Goal: Check status: Check status

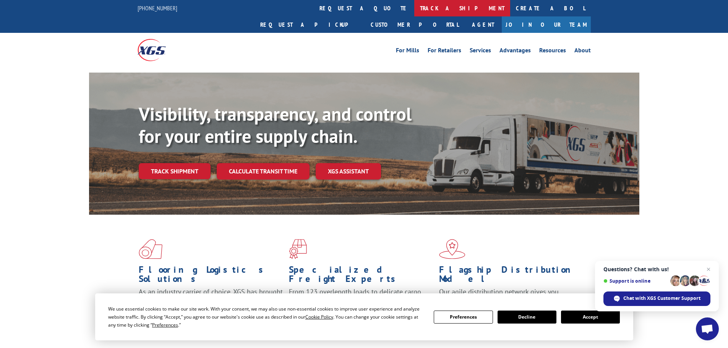
click at [414, 9] on link "track a shipment" at bounding box center [462, 8] width 96 height 16
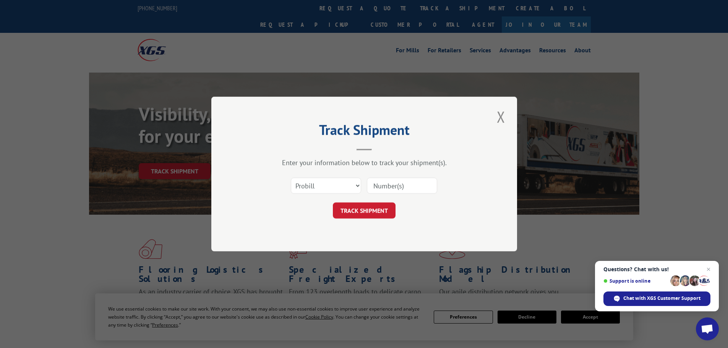
click at [379, 188] on input at bounding box center [402, 186] width 70 height 16
paste input "17223131"
type input "17223131"
click at [377, 210] on button "TRACK SHIPMENT" at bounding box center [364, 211] width 63 height 16
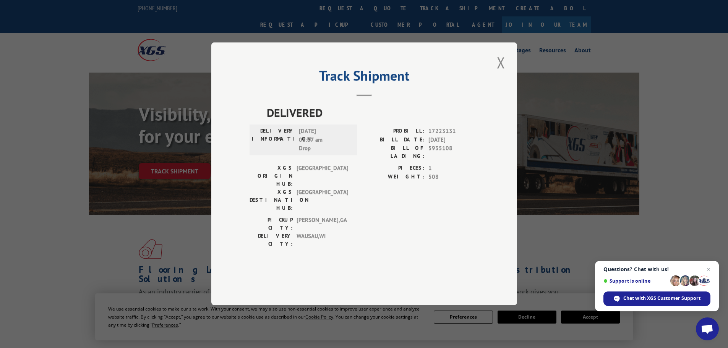
click at [518, 66] on div "Track Shipment DELIVERED DELIVERY INFORMATION: [DATE] 08:37 am Drop PROBILL: 17…" at bounding box center [364, 174] width 728 height 348
click at [508, 76] on div "Track Shipment DELIVERED DELIVERY INFORMATION: [DATE] 08:37 am Drop PROBILL: 17…" at bounding box center [364, 173] width 306 height 263
click at [499, 73] on button "Close modal" at bounding box center [501, 62] width 13 height 21
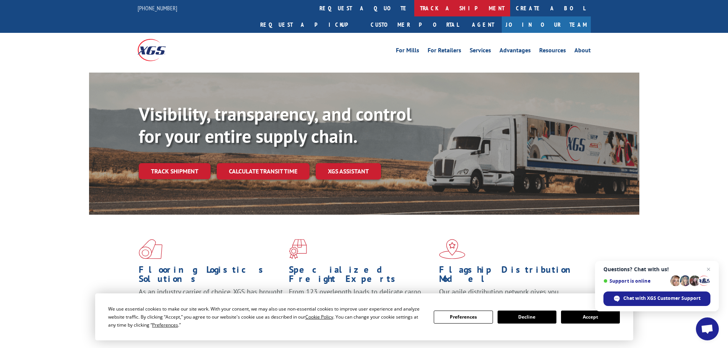
click at [414, 10] on link "track a shipment" at bounding box center [462, 8] width 96 height 16
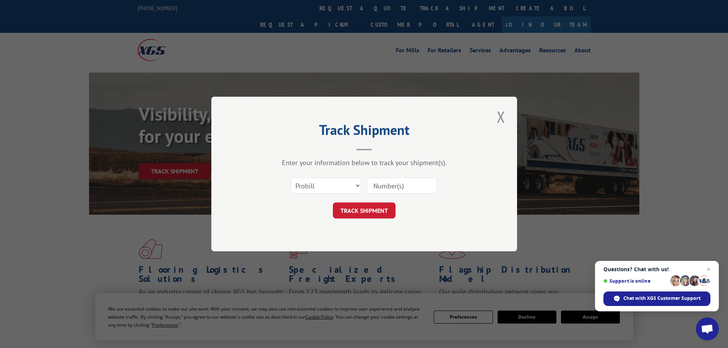
drag, startPoint x: 391, startPoint y: 191, endPoint x: 386, endPoint y: 190, distance: 4.7
click at [390, 191] on input at bounding box center [402, 186] width 70 height 16
paste input "17460705"
type input "17460705"
click at [361, 207] on button "TRACK SHIPMENT" at bounding box center [364, 211] width 63 height 16
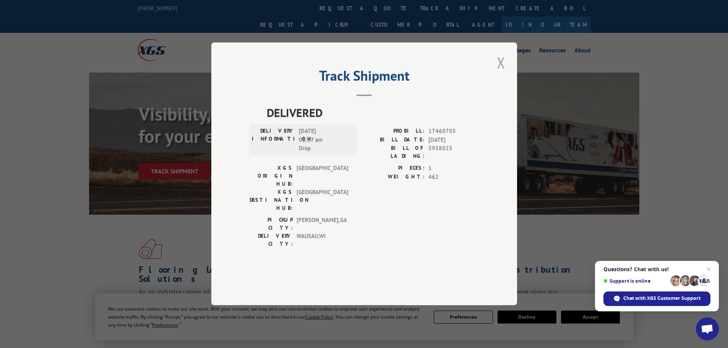
click at [498, 73] on button "Close modal" at bounding box center [501, 62] width 13 height 21
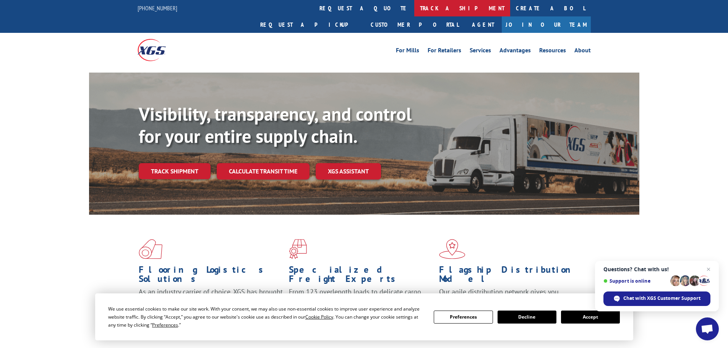
click at [414, 10] on link "track a shipment" at bounding box center [462, 8] width 96 height 16
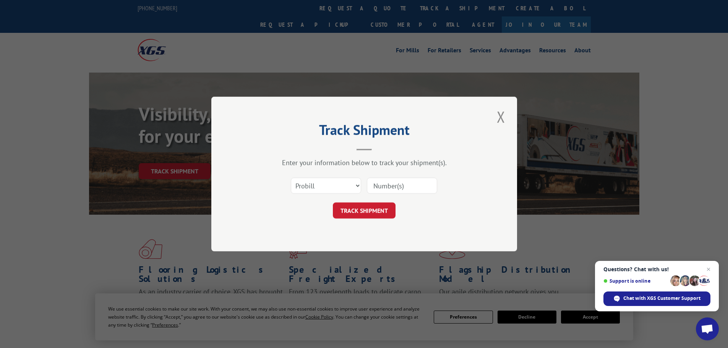
click at [394, 183] on input at bounding box center [402, 186] width 70 height 16
paste input "17307801"
type input "17307801"
click at [375, 209] on button "TRACK SHIPMENT" at bounding box center [364, 211] width 63 height 16
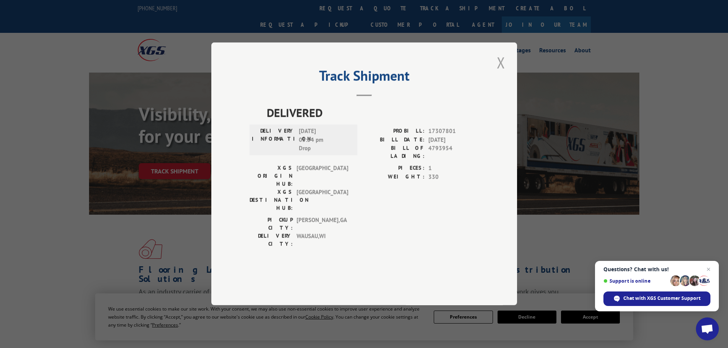
click at [502, 73] on button "Close modal" at bounding box center [501, 62] width 13 height 21
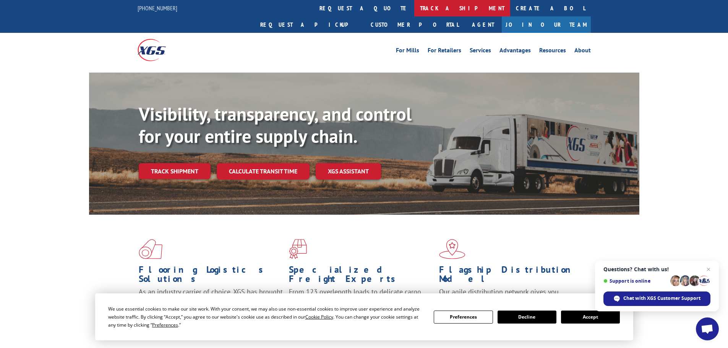
click at [414, 15] on link "track a shipment" at bounding box center [462, 8] width 96 height 16
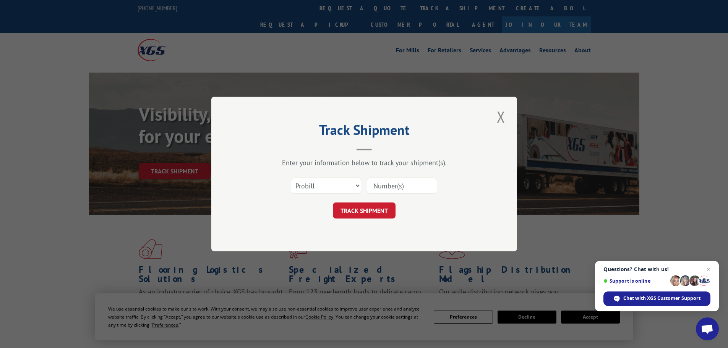
click at [391, 190] on input at bounding box center [402, 186] width 70 height 16
paste input "17307710"
type input "17307710"
click at [373, 206] on button "TRACK SHIPMENT" at bounding box center [364, 211] width 63 height 16
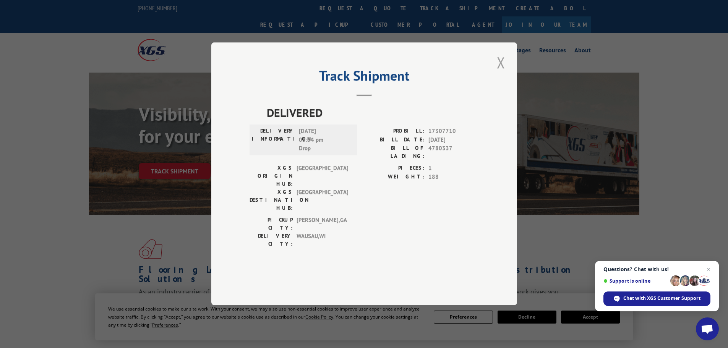
click at [504, 73] on button "Close modal" at bounding box center [501, 62] width 13 height 21
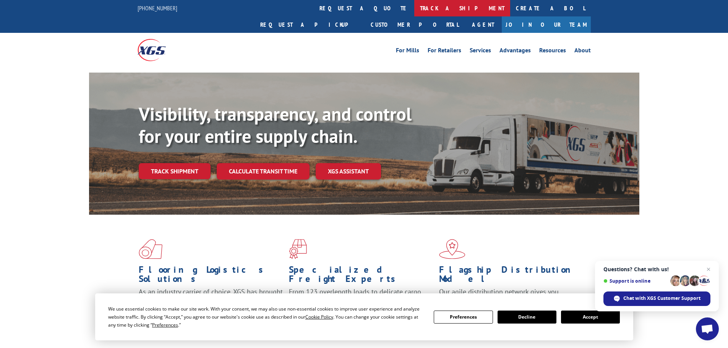
click at [414, 5] on link "track a shipment" at bounding box center [462, 8] width 96 height 16
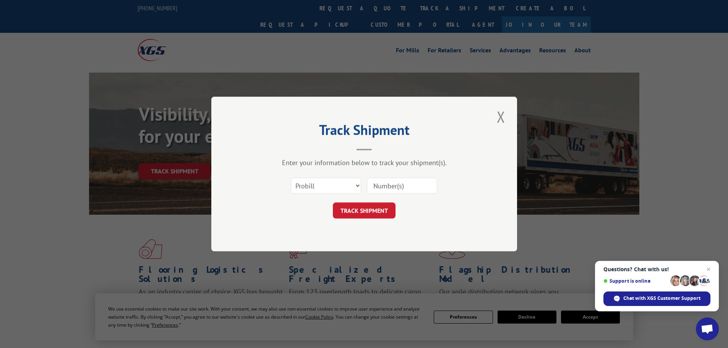
click at [385, 189] on input at bounding box center [402, 186] width 70 height 16
paste input "17307866"
type input "17307866"
click at [380, 213] on button "TRACK SHIPMENT" at bounding box center [364, 211] width 63 height 16
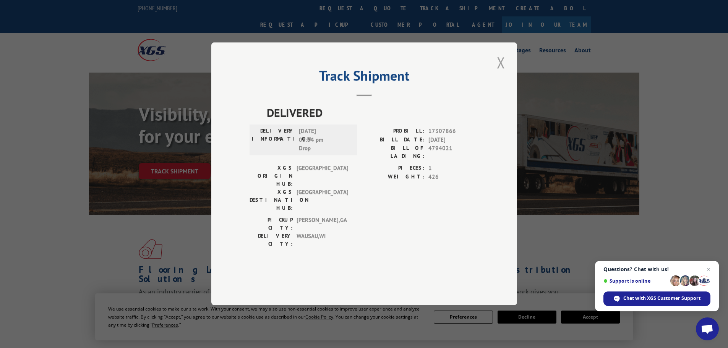
drag, startPoint x: 500, startPoint y: 86, endPoint x: 329, endPoint y: 23, distance: 182.1
click at [500, 73] on button "Close modal" at bounding box center [501, 62] width 13 height 21
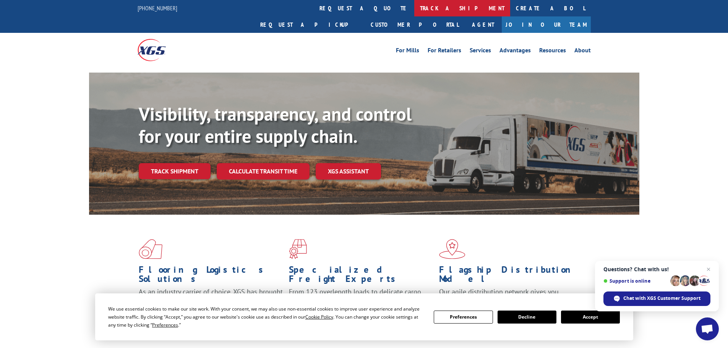
click at [414, 4] on link "track a shipment" at bounding box center [462, 8] width 96 height 16
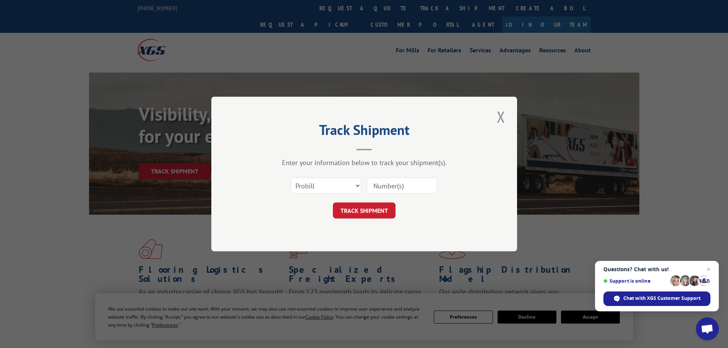
click at [381, 184] on input at bounding box center [402, 186] width 70 height 16
paste input "16330440"
type input "16330440"
click at [381, 204] on button "TRACK SHIPMENT" at bounding box center [364, 211] width 63 height 16
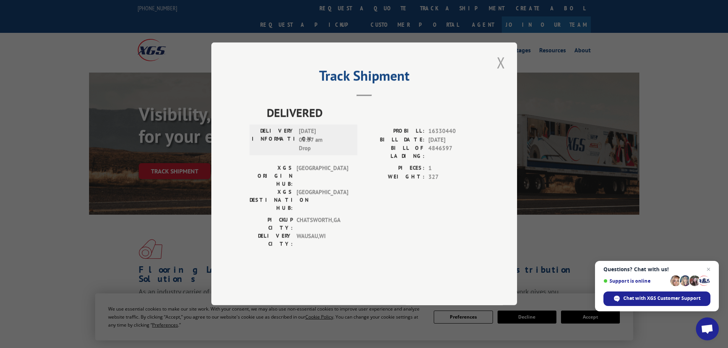
click at [503, 73] on button "Close modal" at bounding box center [501, 62] width 13 height 21
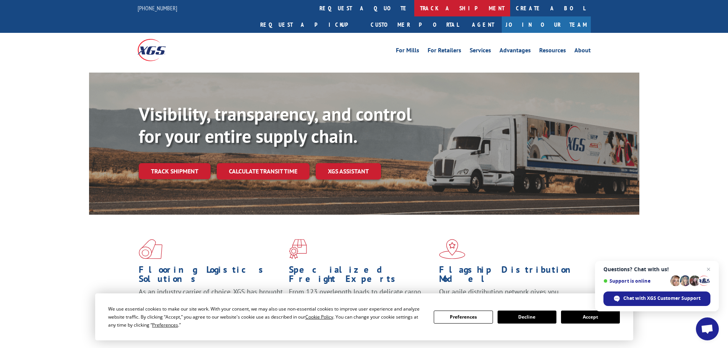
click at [414, 6] on link "track a shipment" at bounding box center [462, 8] width 96 height 16
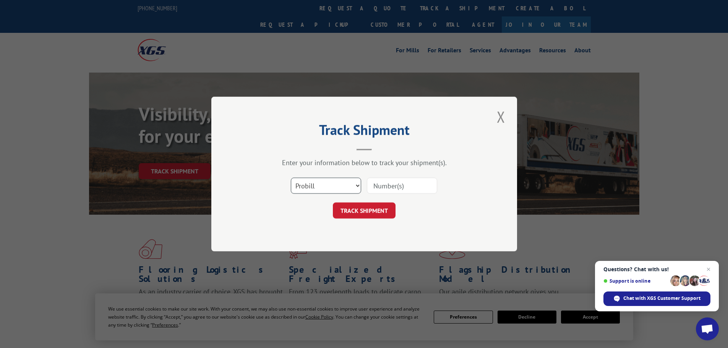
click at [336, 191] on select "Select category... Probill BOL PO" at bounding box center [326, 186] width 70 height 16
select select "bol"
click at [291, 178] on select "Select category... Probill BOL PO" at bounding box center [326, 186] width 70 height 16
drag, startPoint x: 374, startPoint y: 189, endPoint x: 380, endPoint y: 186, distance: 6.3
click at [380, 186] on input at bounding box center [402, 186] width 70 height 16
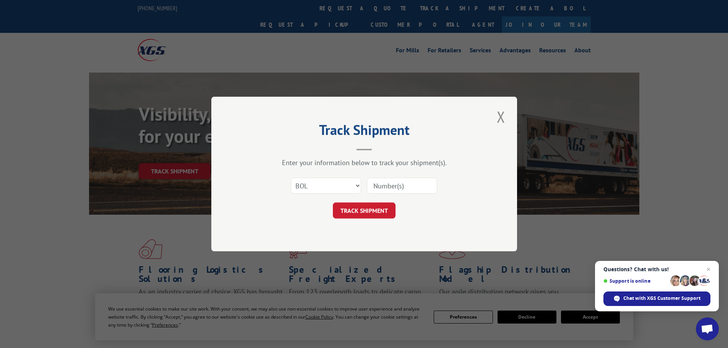
paste input "417464"
type input "417464"
click at [371, 210] on button "TRACK SHIPMENT" at bounding box center [364, 211] width 63 height 16
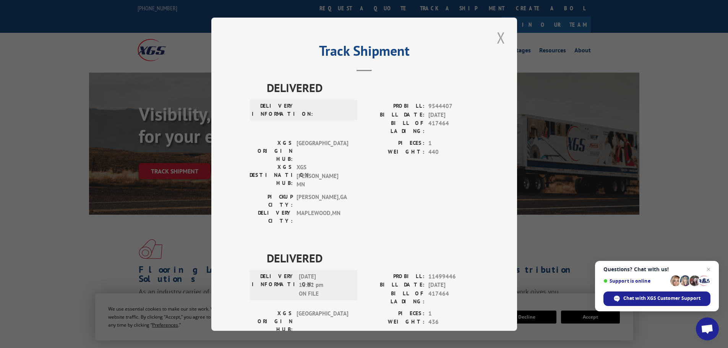
click at [500, 39] on button "Close modal" at bounding box center [501, 37] width 13 height 21
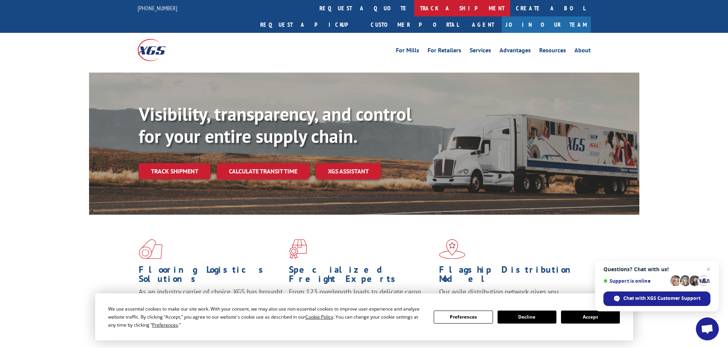
click at [414, 7] on link "track a shipment" at bounding box center [462, 8] width 96 height 16
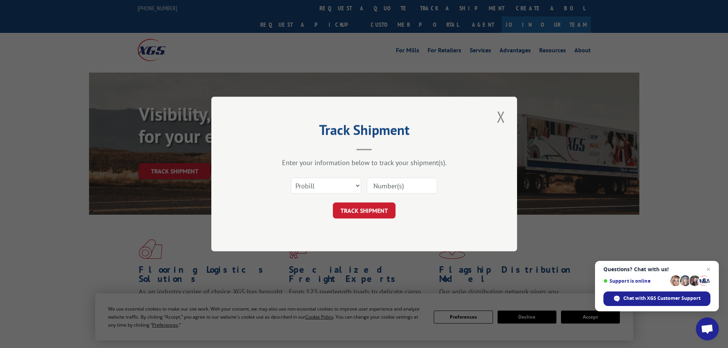
click at [378, 190] on input at bounding box center [402, 186] width 70 height 16
paste input "17461843"
type input "17461843"
click at [369, 208] on button "TRACK SHIPMENT" at bounding box center [364, 211] width 63 height 16
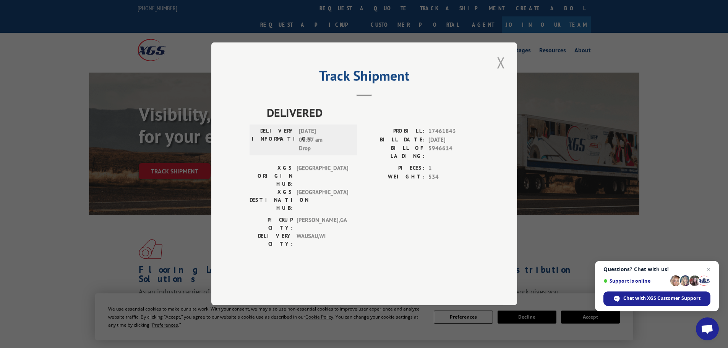
click at [502, 73] on button "Close modal" at bounding box center [501, 62] width 13 height 21
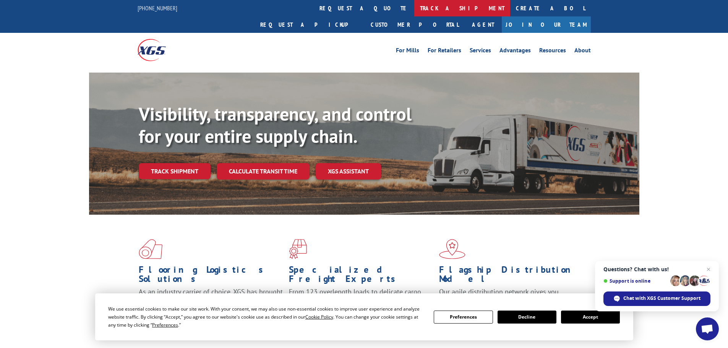
click at [414, 10] on link "track a shipment" at bounding box center [462, 8] width 96 height 16
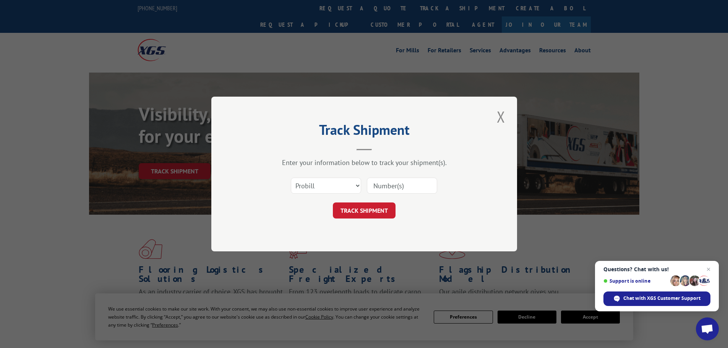
click at [408, 183] on input at bounding box center [402, 186] width 70 height 16
paste input "17153271"
type input "17153271"
click at [370, 212] on button "TRACK SHIPMENT" at bounding box center [364, 211] width 63 height 16
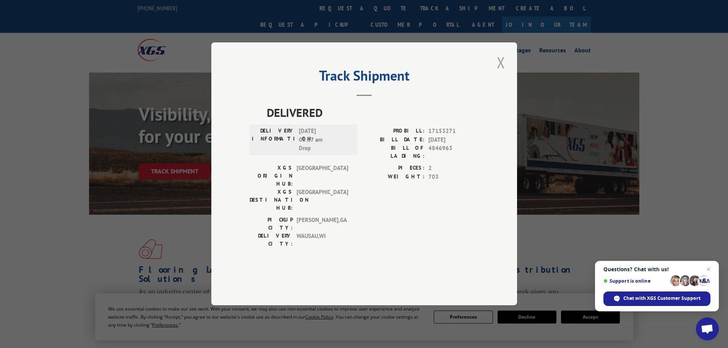
drag, startPoint x: 506, startPoint y: 94, endPoint x: 440, endPoint y: 54, distance: 76.7
click at [505, 73] on button "Close modal" at bounding box center [501, 62] width 13 height 21
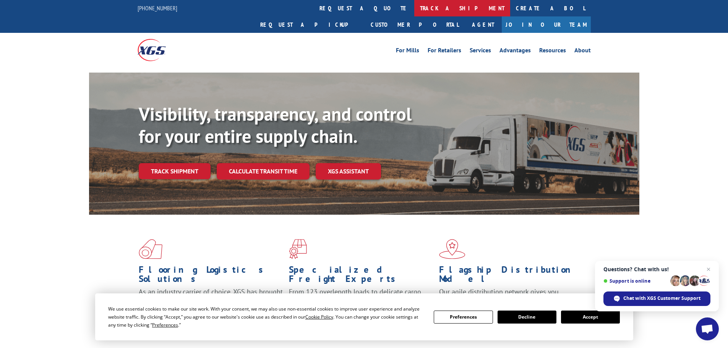
click at [414, 6] on link "track a shipment" at bounding box center [462, 8] width 96 height 16
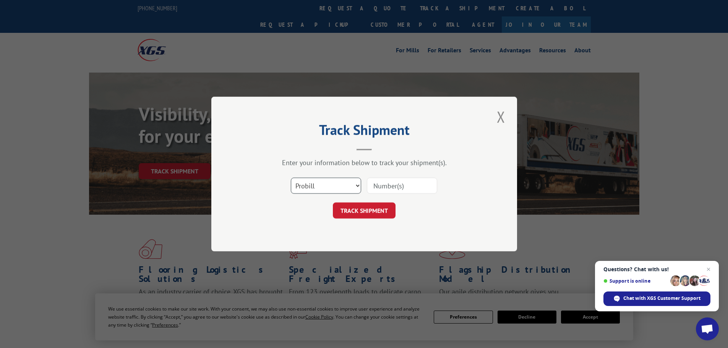
click at [309, 180] on select "Select category... Probill BOL PO" at bounding box center [326, 186] width 70 height 16
select select "bol"
click at [291, 178] on select "Select category... Probill BOL PO" at bounding box center [326, 186] width 70 height 16
click at [377, 187] on input at bounding box center [402, 186] width 70 height 16
paste input "858937"
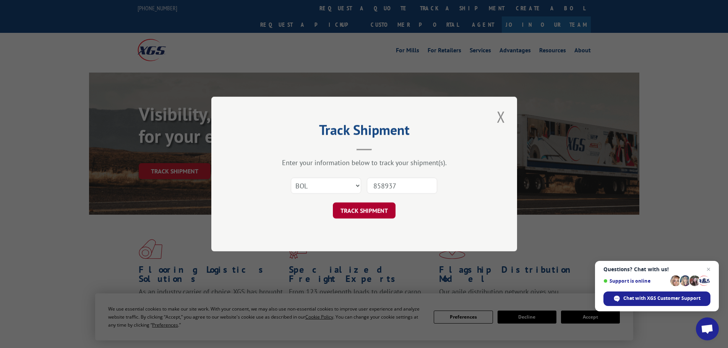
type input "858937"
click at [365, 207] on button "TRACK SHIPMENT" at bounding box center [364, 211] width 63 height 16
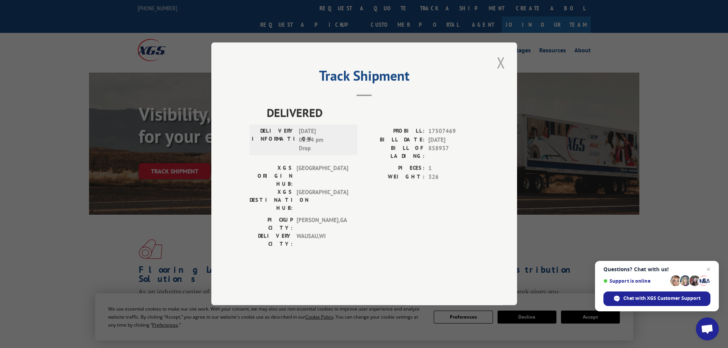
click at [501, 73] on button "Close modal" at bounding box center [501, 62] width 13 height 21
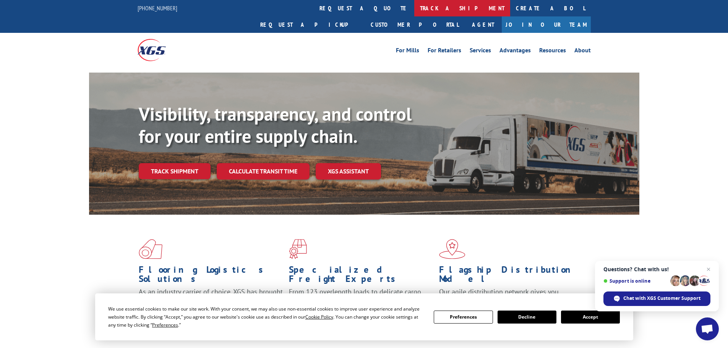
click at [414, 10] on link "track a shipment" at bounding box center [462, 8] width 96 height 16
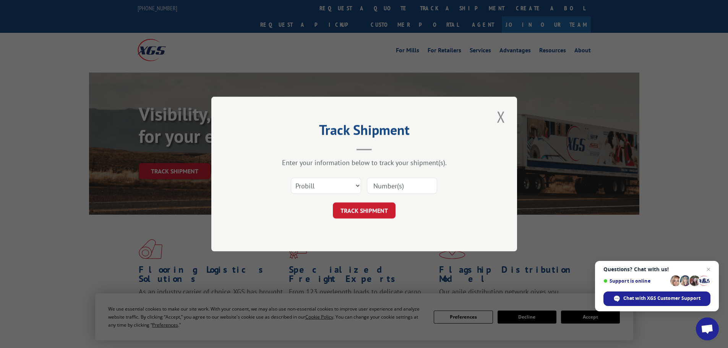
click at [378, 185] on input at bounding box center [402, 186] width 70 height 16
paste input "17514377"
type input "17514377"
click at [364, 206] on button "TRACK SHIPMENT" at bounding box center [364, 211] width 63 height 16
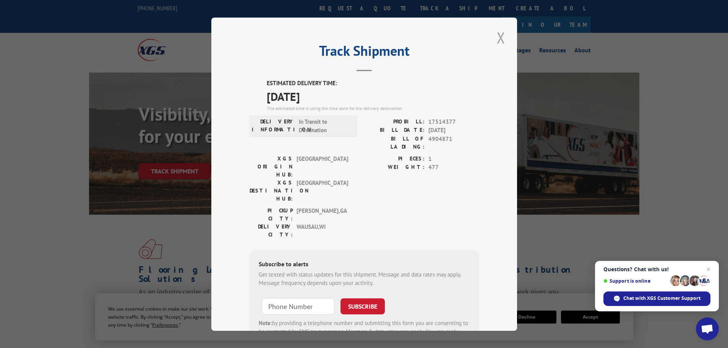
click at [497, 39] on button "Close modal" at bounding box center [501, 37] width 13 height 21
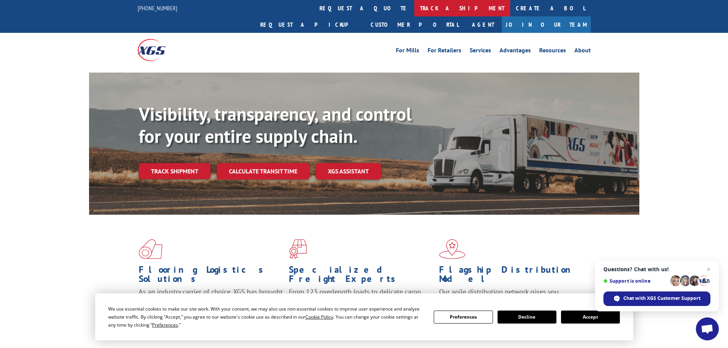
click at [414, 5] on link "track a shipment" at bounding box center [462, 8] width 96 height 16
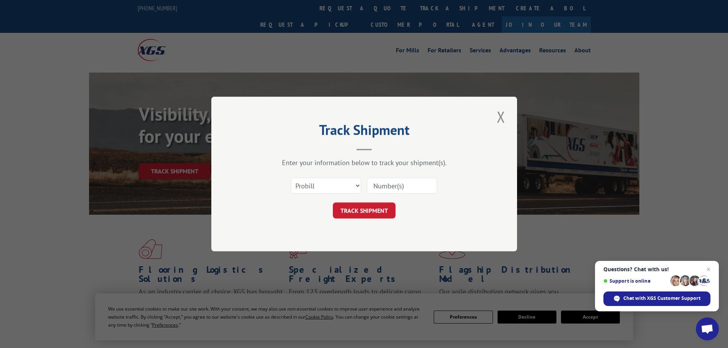
click at [378, 185] on input at bounding box center [402, 186] width 70 height 16
paste input "17308585"
type input "17308585"
click at [366, 205] on button "TRACK SHIPMENT" at bounding box center [364, 211] width 63 height 16
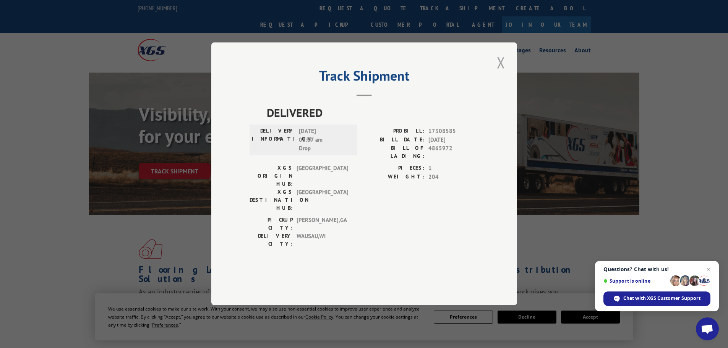
click at [501, 73] on button "Close modal" at bounding box center [501, 62] width 13 height 21
